Goal: Task Accomplishment & Management: Use online tool/utility

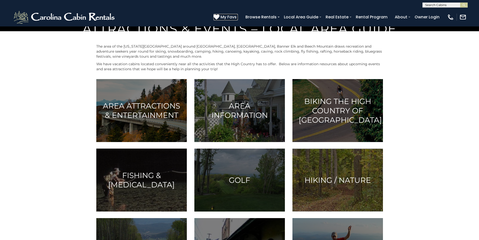
click at [220, 14] on icon at bounding box center [217, 17] width 6 height 6
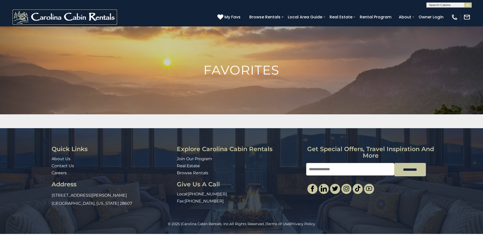
click at [19, 11] on img at bounding box center [65, 17] width 104 height 15
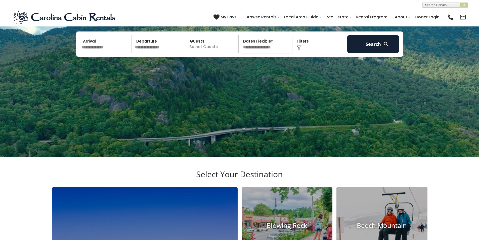
scroll to position [94, 0]
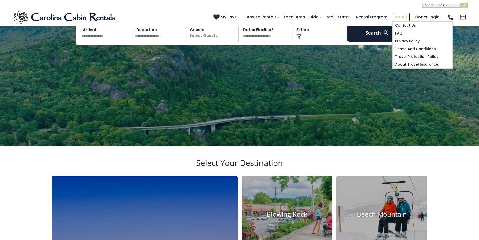
click at [410, 14] on link "About" at bounding box center [402, 17] width 18 height 9
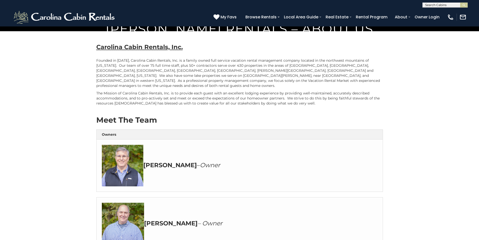
scroll to position [210, 0]
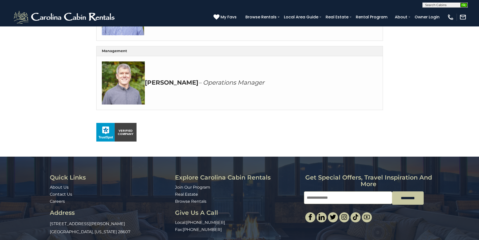
click at [465, 3] on img "submit" at bounding box center [465, 5] width 4 height 4
